Goal: Find specific page/section: Find specific page/section

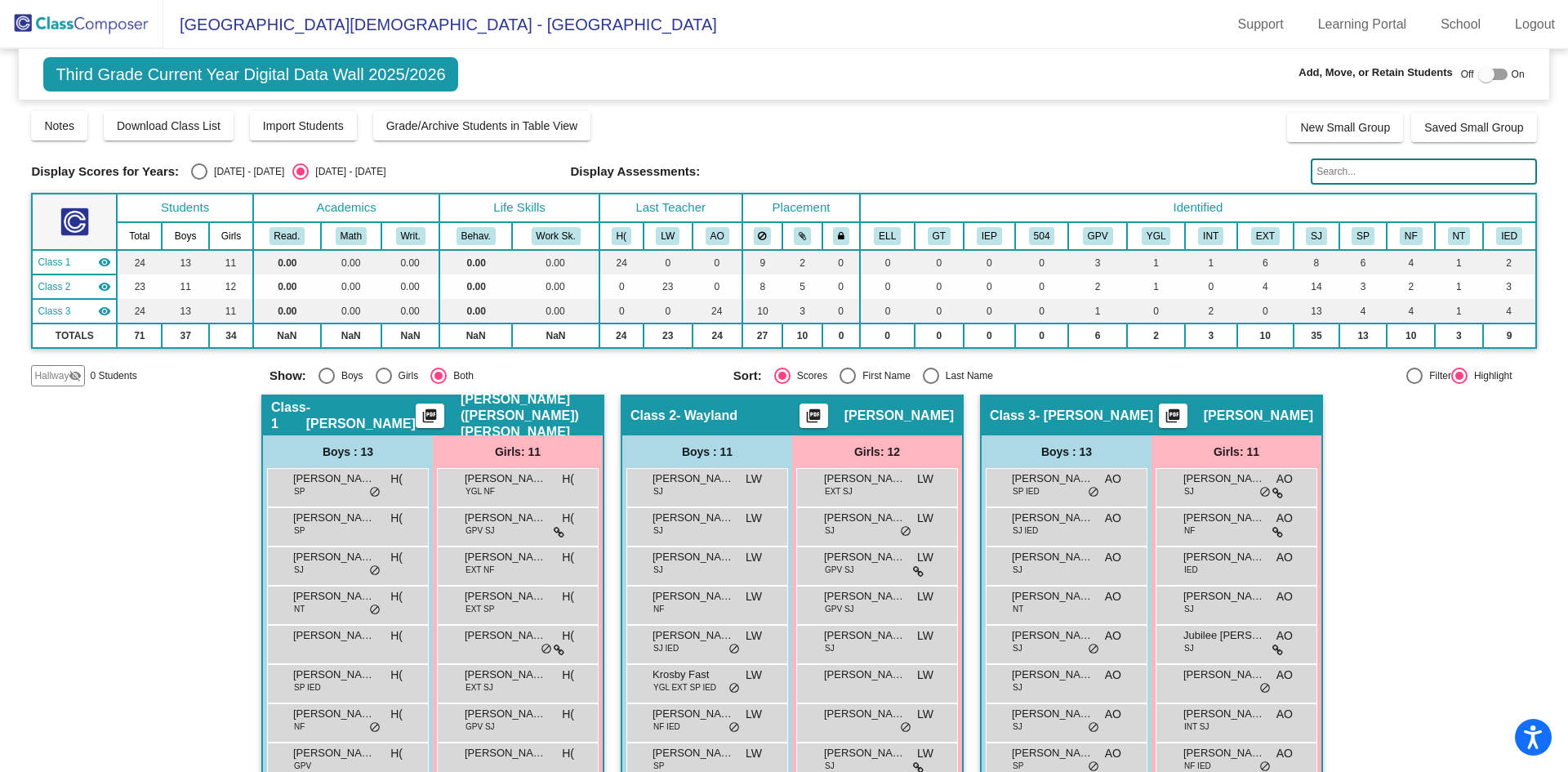
scroll to position [232, 0]
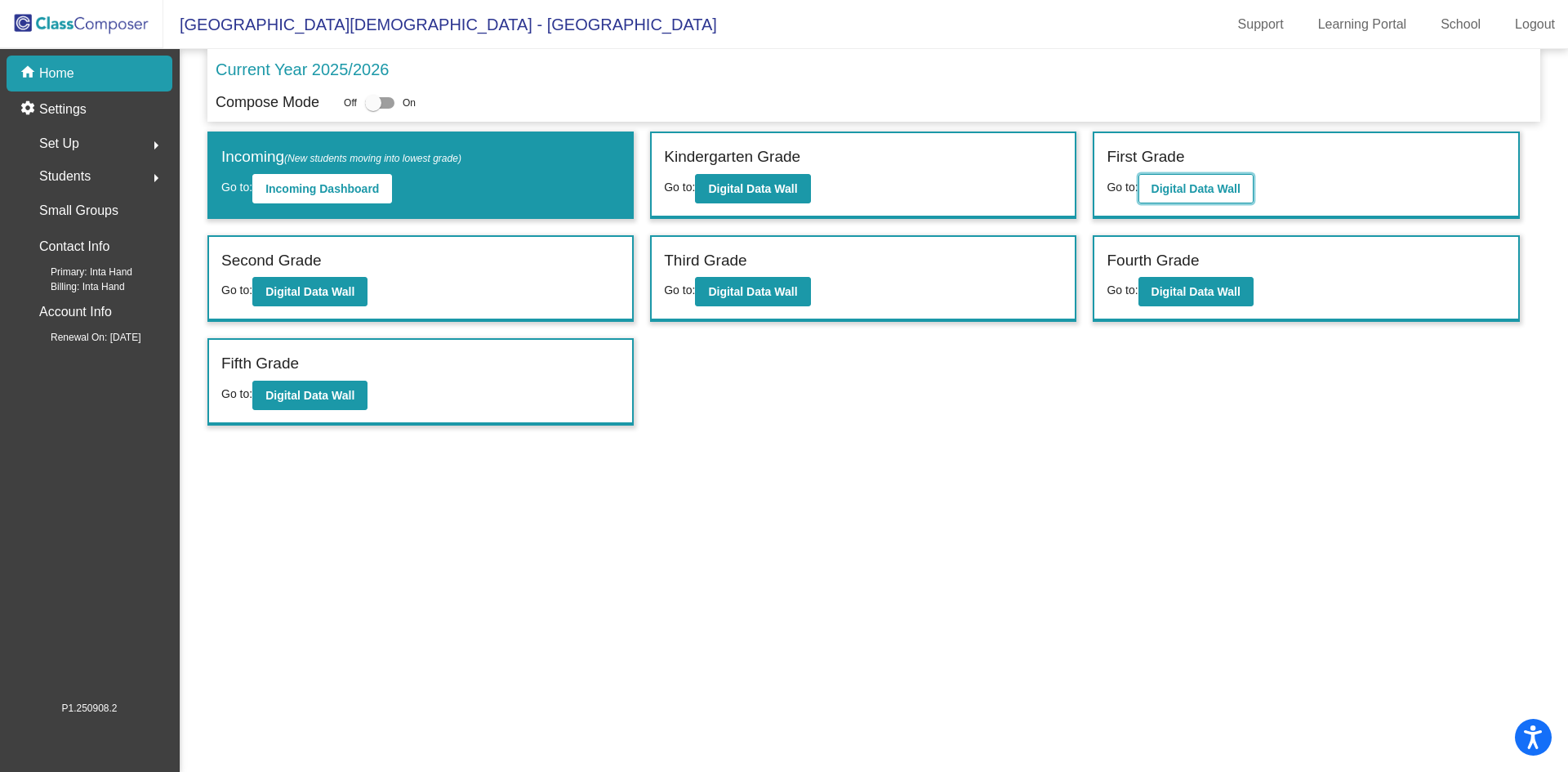
click at [1180, 185] on b "Digital Data Wall" at bounding box center [1195, 189] width 89 height 13
click at [799, 194] on button "Digital Data Wall" at bounding box center [753, 189] width 115 height 29
click at [1195, 294] on b "Digital Data Wall" at bounding box center [1195, 291] width 89 height 13
click at [306, 389] on b "Digital Data Wall" at bounding box center [310, 395] width 89 height 13
